Goal: Task Accomplishment & Management: Use online tool/utility

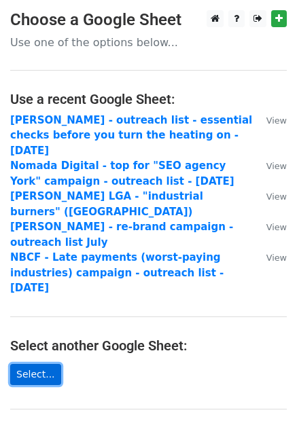
click at [43, 364] on link "Select..." at bounding box center [35, 374] width 51 height 21
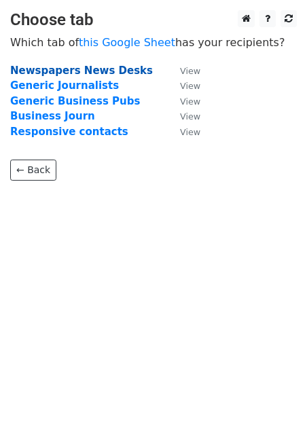
click at [71, 74] on strong "Newspapers News Desks" at bounding box center [81, 71] width 143 height 12
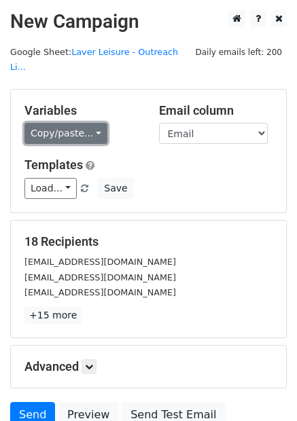
click at [69, 123] on link "Copy/paste..." at bounding box center [65, 133] width 83 height 21
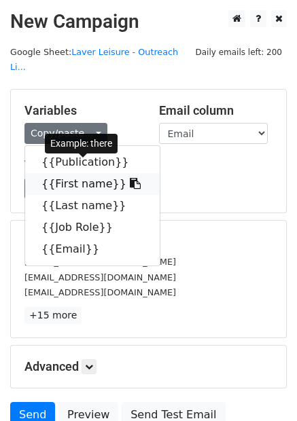
click at [76, 173] on link "{{First name}}" at bounding box center [92, 184] width 135 height 22
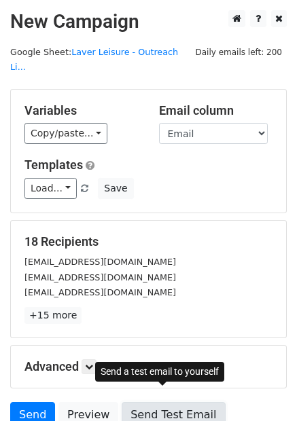
click at [158, 402] on link "Send Test Email" at bounding box center [173, 415] width 103 height 26
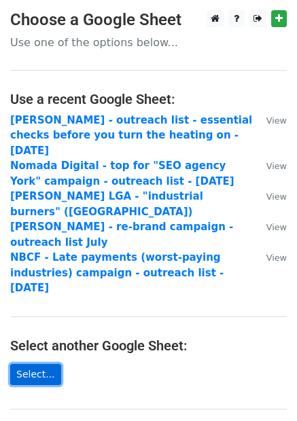
click at [35, 364] on link "Select..." at bounding box center [35, 374] width 51 height 21
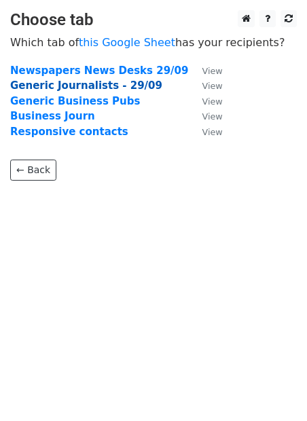
click at [72, 87] on strong "Generic Journalists - 29/09" at bounding box center [86, 85] width 152 height 12
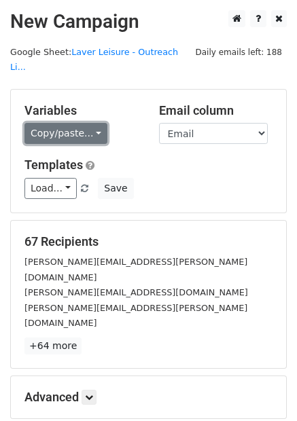
click at [52, 123] on link "Copy/paste..." at bounding box center [65, 133] width 83 height 21
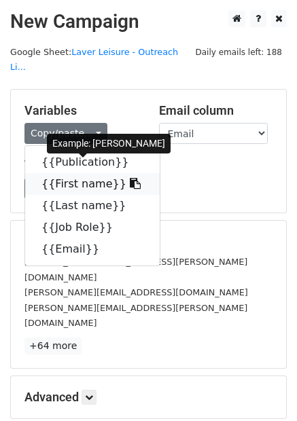
click at [67, 173] on link "{{First name}}" at bounding box center [92, 184] width 135 height 22
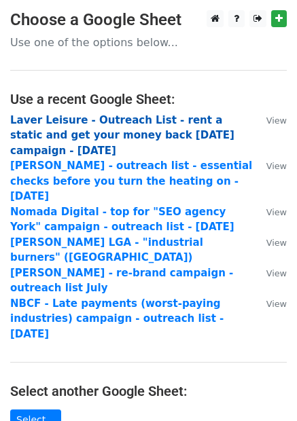
click at [141, 118] on strong "Laver Leisure - Outreach List - rent a static and get your money back [DATE] ca…" at bounding box center [122, 135] width 224 height 43
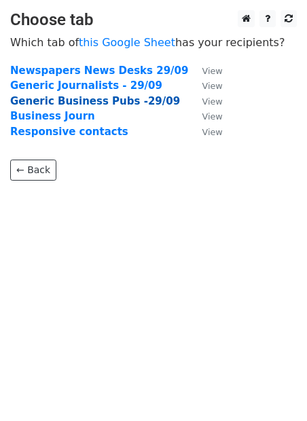
click at [99, 106] on strong "Generic Business Pubs -29/09" at bounding box center [95, 101] width 170 height 12
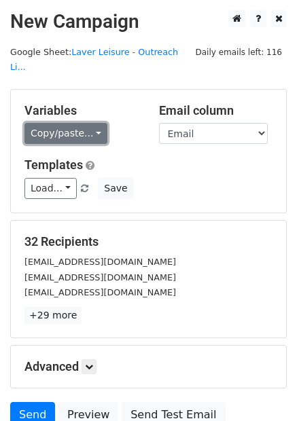
click at [63, 123] on link "Copy/paste..." at bounding box center [65, 133] width 83 height 21
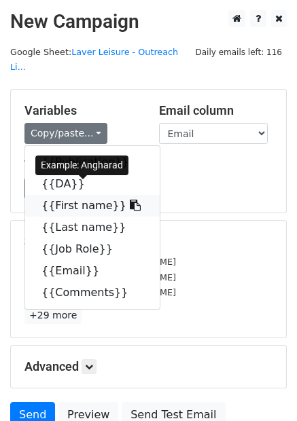
click at [84, 195] on link "{{First name}}" at bounding box center [92, 206] width 135 height 22
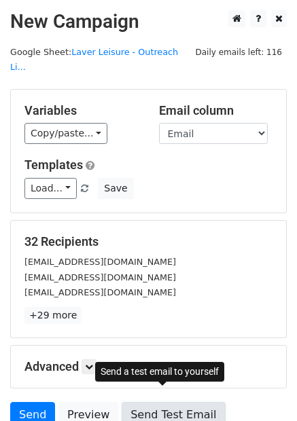
click at [150, 402] on link "Send Test Email" at bounding box center [173, 415] width 103 height 26
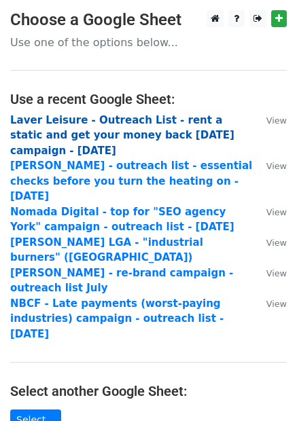
click at [28, 121] on strong "Laver Leisure - Outreach List - rent a static and get your money back [DATE] ca…" at bounding box center [122, 135] width 224 height 43
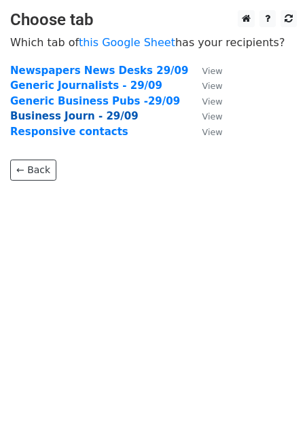
click at [76, 114] on strong "Business Journ - 29/09" at bounding box center [74, 116] width 128 height 12
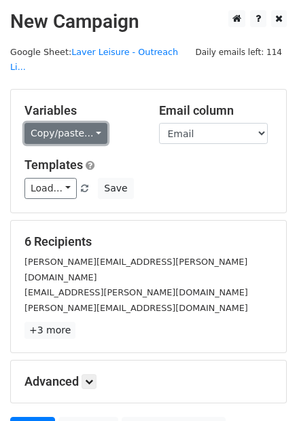
click at [54, 123] on link "Copy/paste..." at bounding box center [65, 133] width 83 height 21
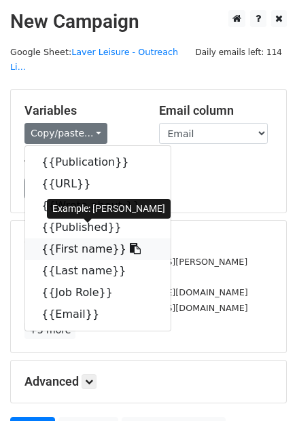
click at [69, 238] on link "{{First name}}" at bounding box center [97, 249] width 145 height 22
